Goal: Task Accomplishment & Management: Use online tool/utility

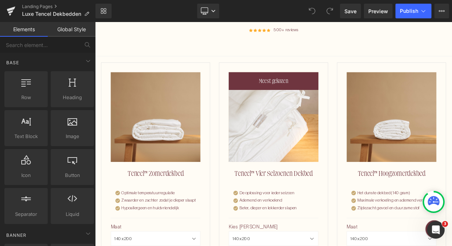
scroll to position [366, 0]
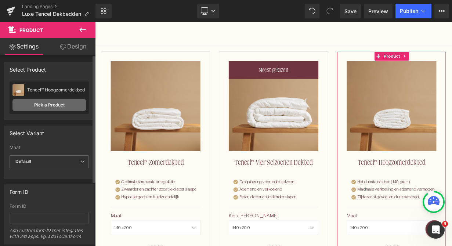
click at [55, 107] on link "Pick a Product" at bounding box center [48, 105] width 73 height 12
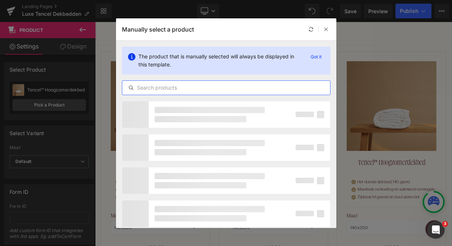
click at [217, 89] on input "text" at bounding box center [226, 87] width 208 height 9
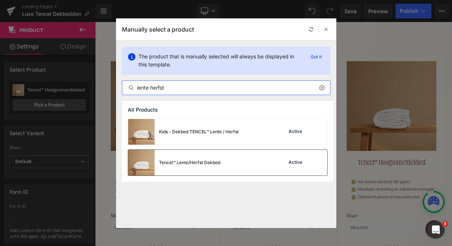
type input "lente herfst"
click at [225, 158] on div "Tencel™ Lente/Herfst Dekbed Active" at bounding box center [227, 163] width 199 height 26
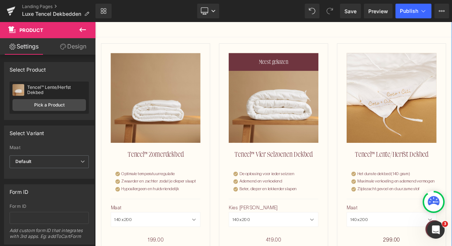
scroll to position [377, 0]
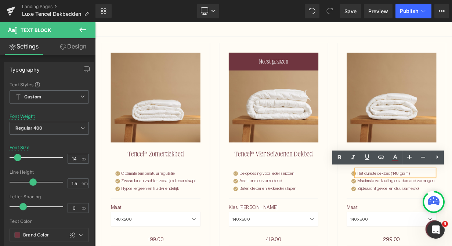
drag, startPoint x: 497, startPoint y: 210, endPoint x: 419, endPoint y: 207, distance: 78.2
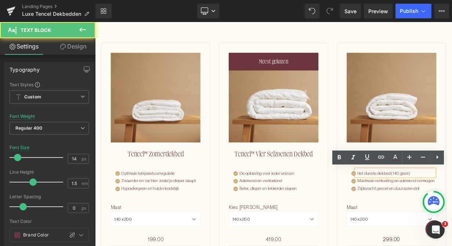
drag, startPoint x: 491, startPoint y: 209, endPoint x: 419, endPoint y: 207, distance: 72.4
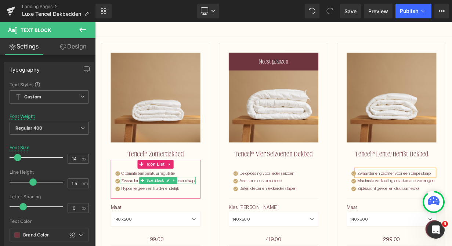
click at [142, 218] on p "Zwaarder en zachter zodat je dieper slaapt" at bounding box center [174, 220] width 93 height 8
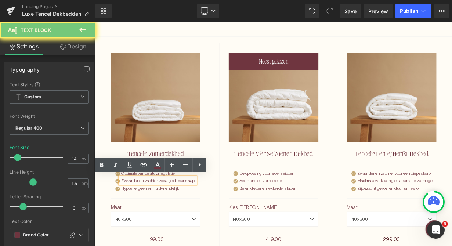
click at [142, 218] on p "Zwaarder en zachter zodat je dieper slaapt" at bounding box center [174, 220] width 93 height 8
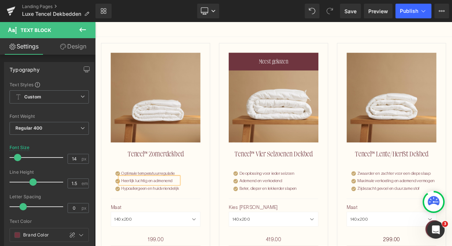
click at [224, 222] on div "Image Optimale temperatuurregulatie Text Block Image Heerlijk luchtig en admene…" at bounding box center [173, 220] width 106 height 30
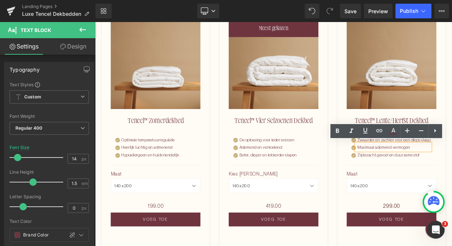
scroll to position [419, 0]
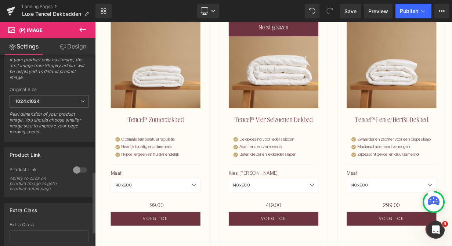
scroll to position [384, 0]
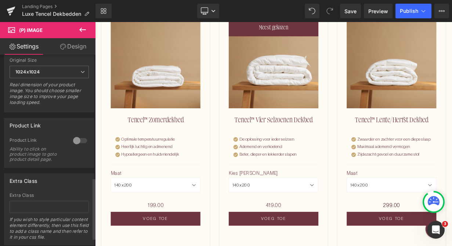
click at [78, 145] on div at bounding box center [80, 141] width 18 height 12
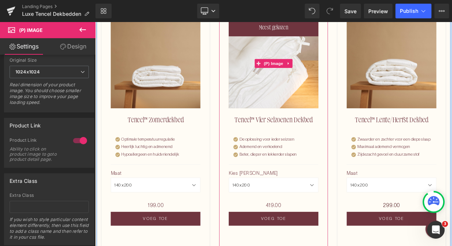
click at [292, 88] on img at bounding box center [317, 74] width 112 height 112
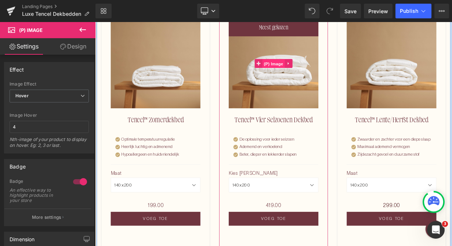
click at [304, 78] on span "(P) Image" at bounding box center [317, 74] width 28 height 11
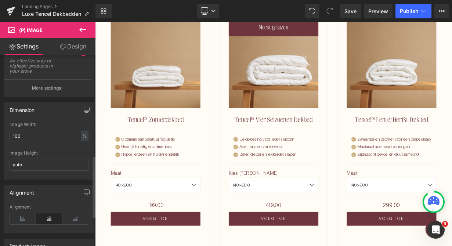
scroll to position [0, 0]
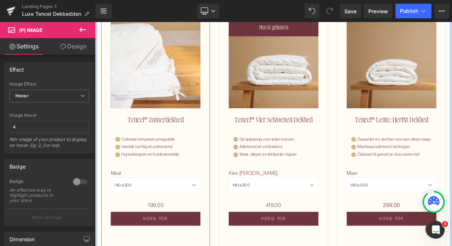
click at [154, 101] on img at bounding box center [171, 74] width 112 height 112
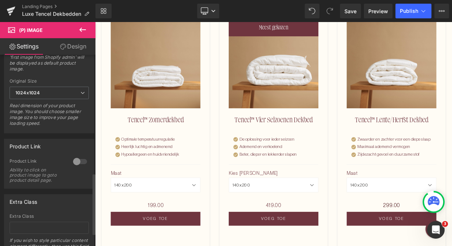
scroll to position [410, 0]
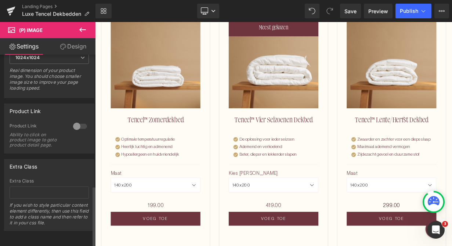
click at [74, 120] on div at bounding box center [80, 126] width 18 height 12
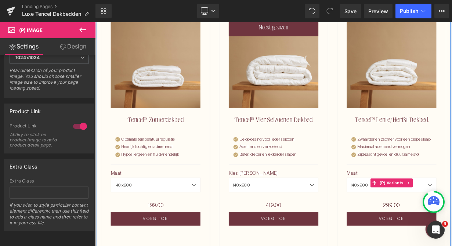
scroll to position [445, 0]
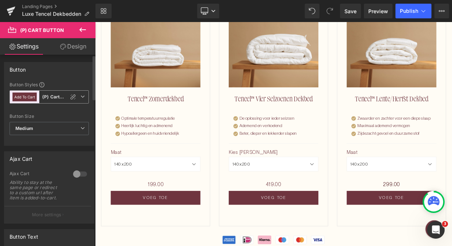
click at [82, 95] on span "Add To Cart (P) Cart Button" at bounding box center [49, 96] width 79 height 13
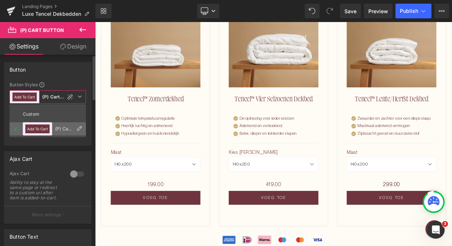
click at [64, 128] on div "(P) Cart Button" at bounding box center [64, 128] width 18 height 5
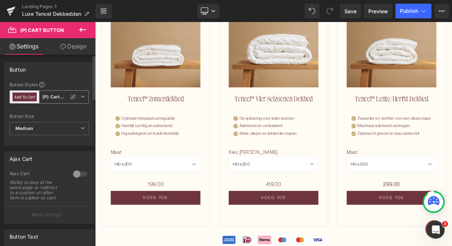
click at [54, 99] on b "(P) Cart Button" at bounding box center [55, 97] width 27 height 6
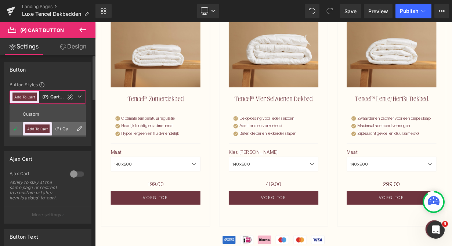
click at [61, 133] on li "Add To Cart (P) Cart Button" at bounding box center [48, 128] width 76 height 13
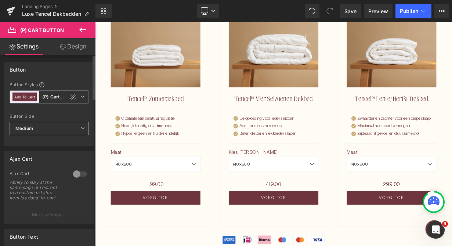
click at [80, 130] on icon at bounding box center [82, 128] width 4 height 4
click at [68, 110] on div at bounding box center [49, 109] width 79 height 5
click at [81, 91] on span "Add To Cart (P) Cart Button" at bounding box center [49, 96] width 79 height 13
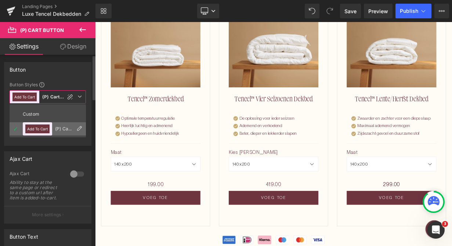
click at [79, 129] on icon at bounding box center [79, 129] width 6 height 6
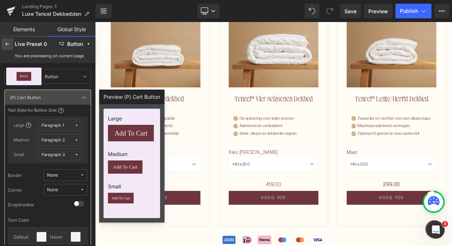
click at [8, 44] on icon at bounding box center [7, 44] width 6 height 6
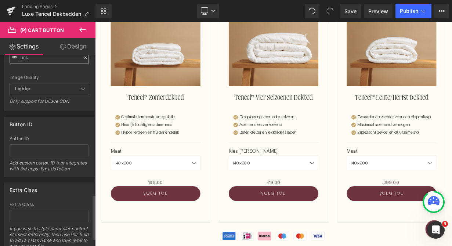
scroll to position [633, 0]
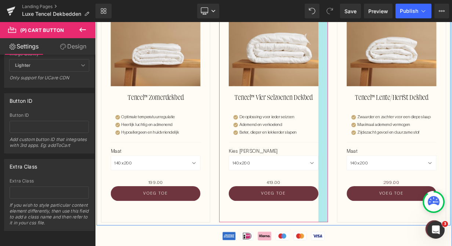
click at [386, 171] on div "Meest gekozen (P) Image Tencel™ Vier Seizoenen Dekbed (P) Title Image De oploss…" at bounding box center [317, 124] width 147 height 293
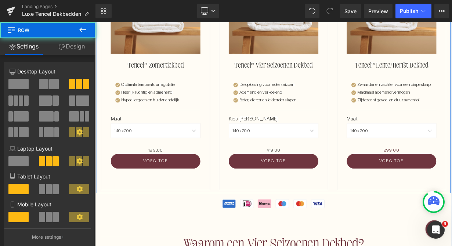
scroll to position [486, 0]
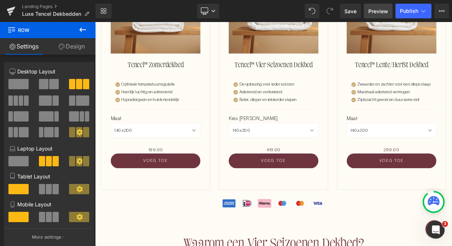
click at [377, 5] on link "Preview" at bounding box center [378, 11] width 29 height 15
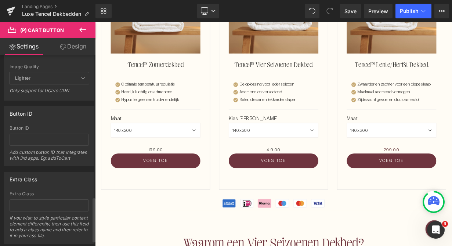
scroll to position [633, 0]
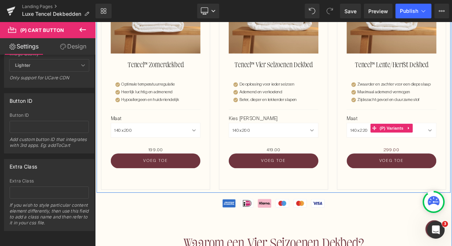
select select "200x220"
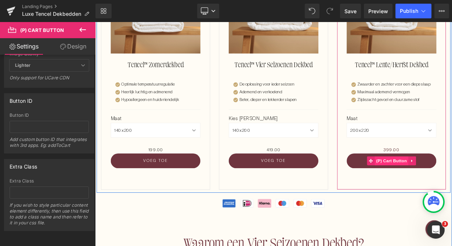
click at [436, 198] on icon at bounding box center [438, 195] width 5 height 6
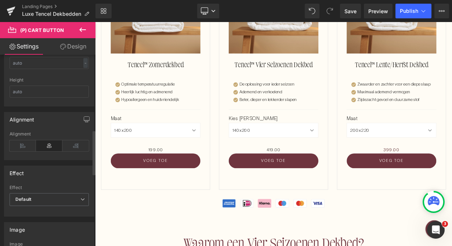
scroll to position [322, 0]
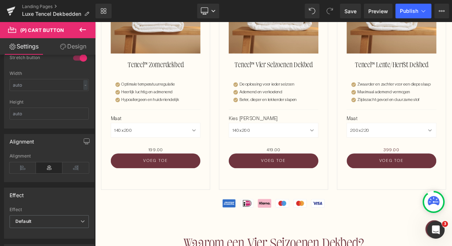
click at [75, 46] on link "Design" at bounding box center [73, 46] width 48 height 17
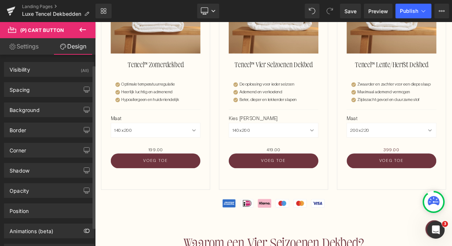
scroll to position [33, 0]
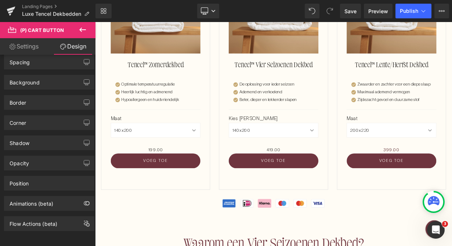
click at [26, 44] on link "Settings" at bounding box center [24, 46] width 48 height 17
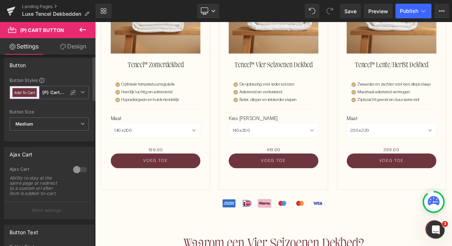
scroll to position [0, 0]
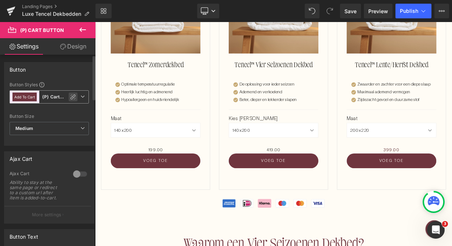
click at [70, 95] on icon at bounding box center [73, 97] width 6 height 6
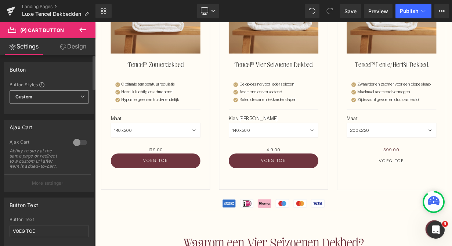
click at [61, 112] on div "Button Styles Custom (P) Cart Button Custom Custom Add To Cart (P) Cart Button …" at bounding box center [49, 98] width 90 height 32
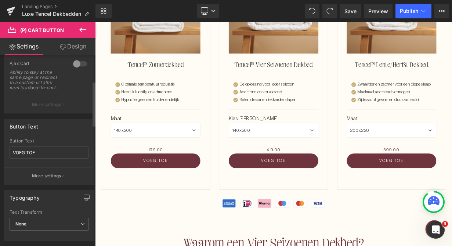
scroll to position [113, 0]
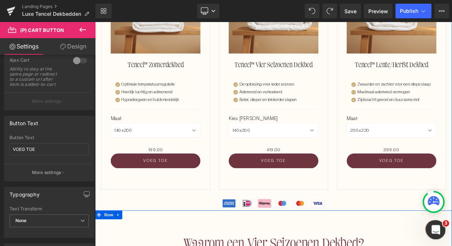
click at [436, 230] on icon "Open Intercom Messenger" at bounding box center [435, 229] width 12 height 12
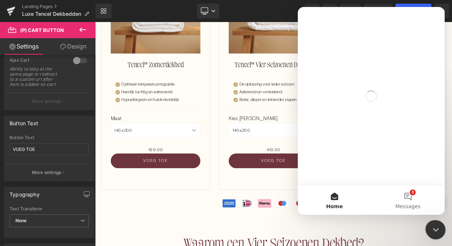
scroll to position [0, 0]
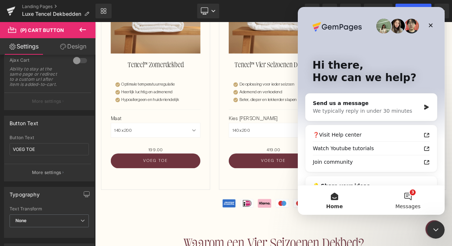
click at [411, 201] on button "3 Messages" at bounding box center [407, 199] width 73 height 29
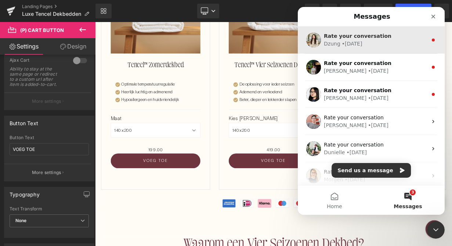
click at [405, 43] on div "[PERSON_NAME] • [DATE]" at bounding box center [376, 44] width 104 height 8
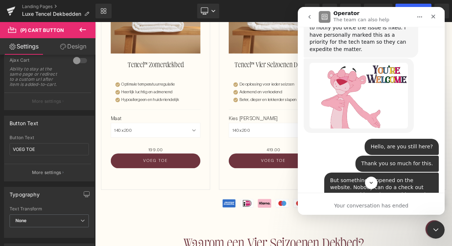
scroll to position [2086, 0]
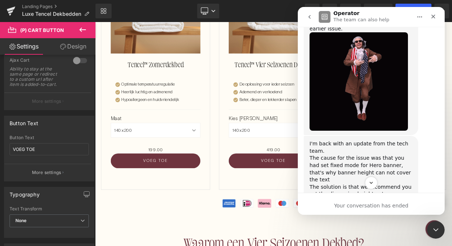
click at [311, 18] on icon "go back" at bounding box center [310, 17] width 6 height 6
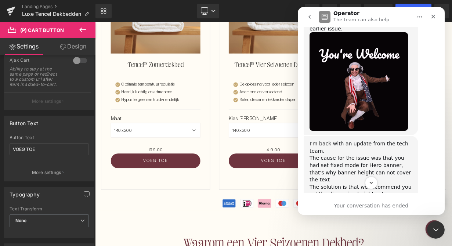
scroll to position [0, 0]
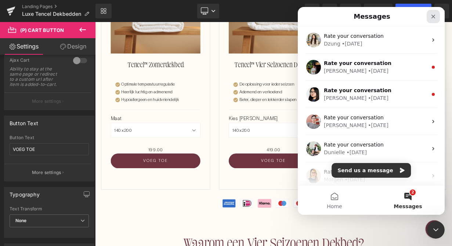
click at [436, 19] on div "Close" at bounding box center [433, 16] width 13 height 13
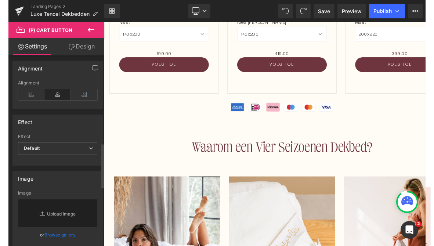
scroll to position [378, 0]
